Goal: Task Accomplishment & Management: Manage account settings

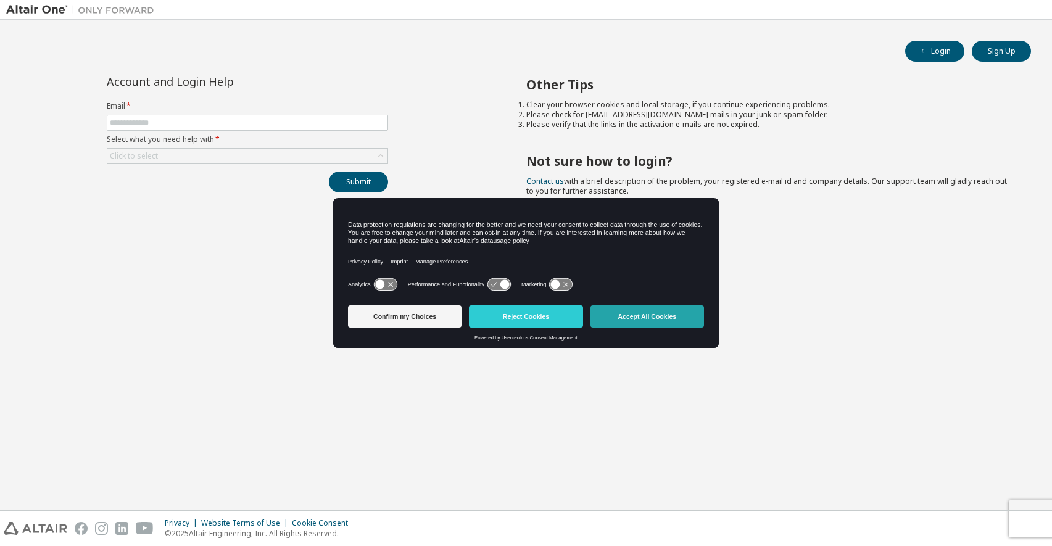
click at [639, 320] on button "Accept All Cookies" at bounding box center [648, 317] width 114 height 22
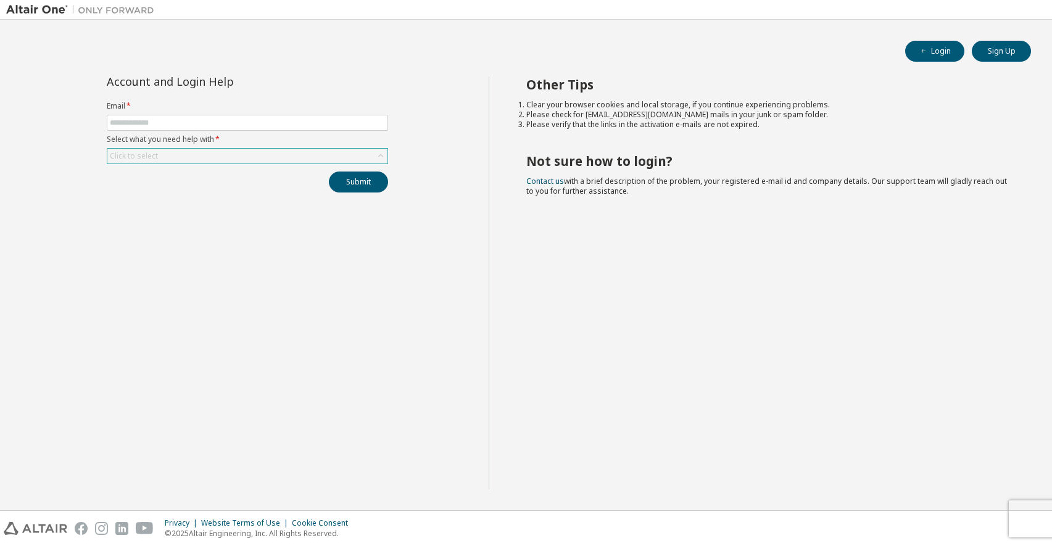
click at [182, 158] on div "Click to select" at bounding box center [247, 156] width 280 height 15
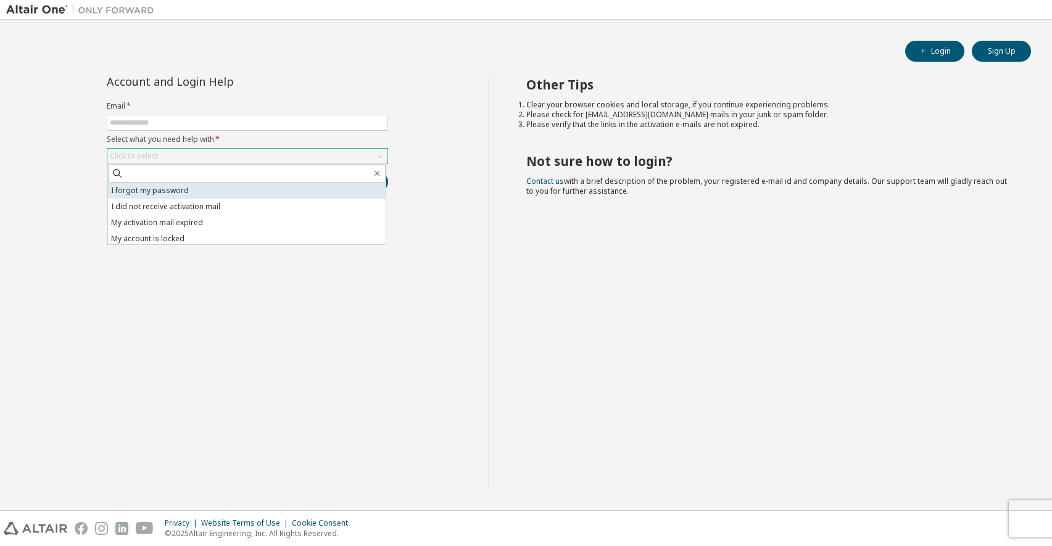
click at [181, 194] on li "I forgot my password" at bounding box center [247, 191] width 278 height 16
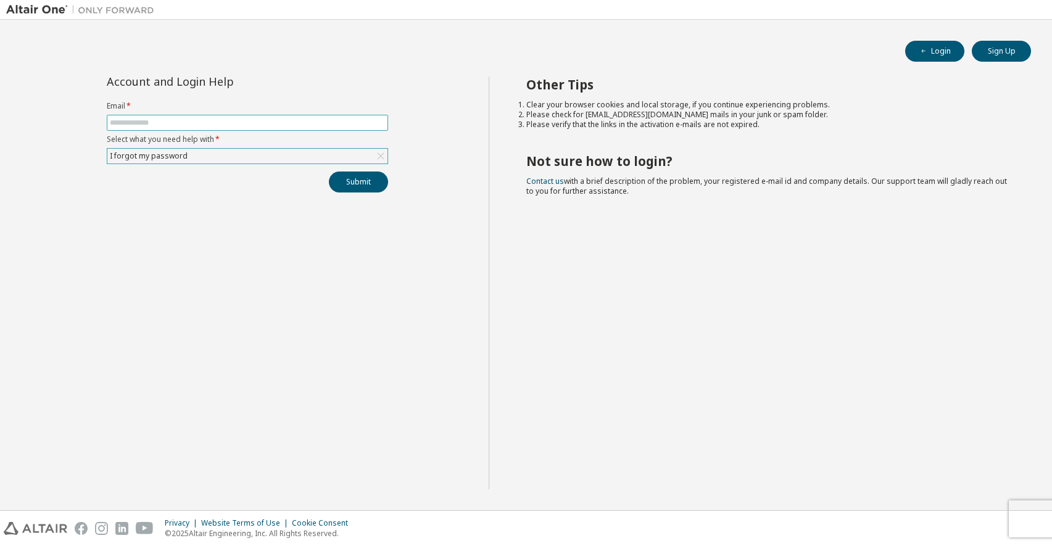
click at [188, 127] on input "text" at bounding box center [247, 123] width 275 height 10
type input "**********"
click at [335, 182] on button "Submit" at bounding box center [358, 182] width 59 height 21
click at [915, 58] on button "Login" at bounding box center [935, 51] width 59 height 21
